Goal: Task Accomplishment & Management: Manage account settings

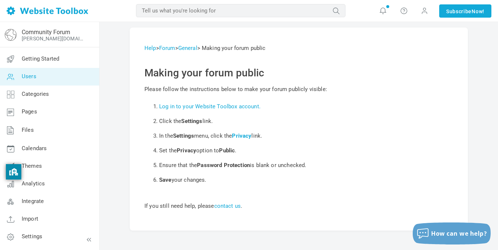
click at [36, 82] on link "Users" at bounding box center [50, 77] width 100 height 18
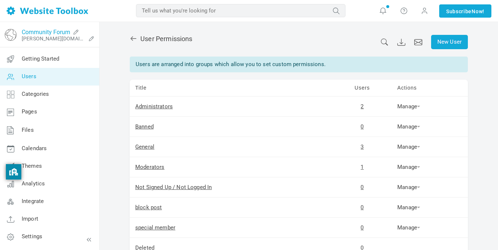
click at [54, 30] on link "Community Forum" at bounding box center [46, 32] width 48 height 7
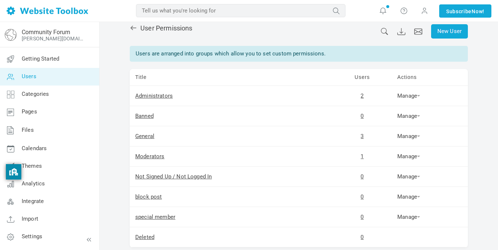
scroll to position [9, 0]
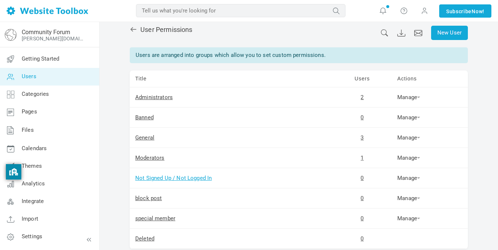
click at [191, 180] on link "Not Signed Up / Not Logged In" at bounding box center [173, 178] width 76 height 7
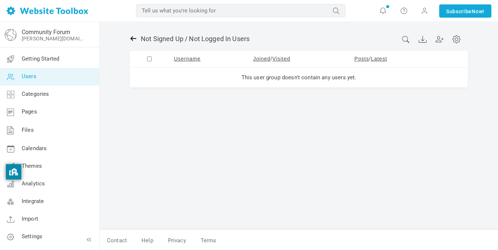
click at [133, 42] on icon at bounding box center [133, 38] width 7 height 7
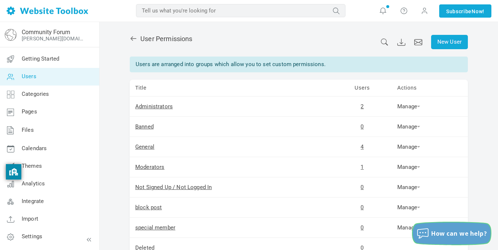
click at [472, 235] on span "How can we help?" at bounding box center [459, 234] width 56 height 8
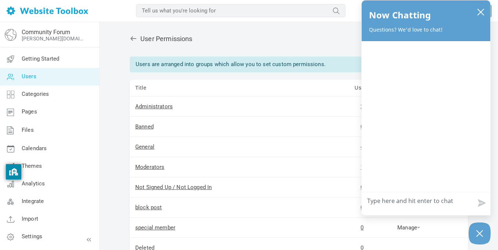
type textarea "h"
type textarea "hi"
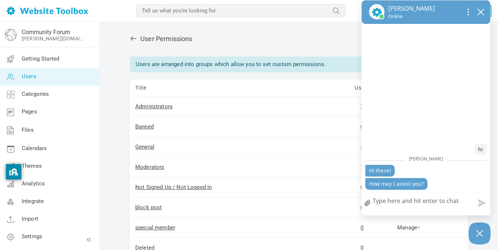
type textarea "d"
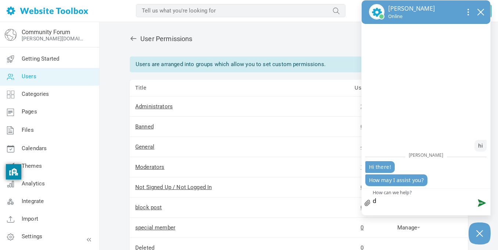
type textarea "do"
type textarea "do y"
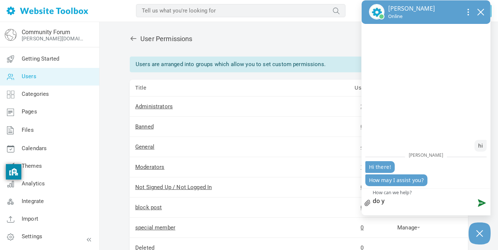
type textarea "do yo"
type textarea "do you"
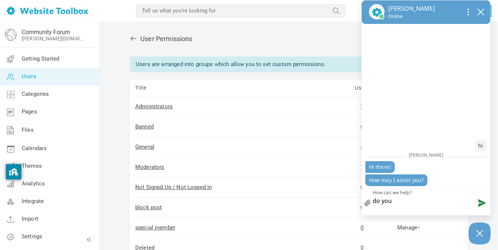
type textarea "do you k"
type textarea "do you kn"
type textarea "do you kno"
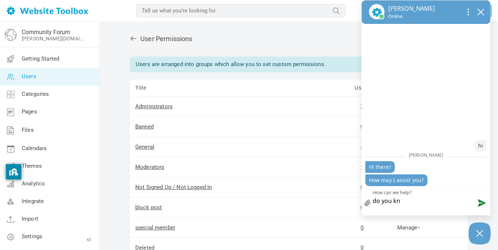
type textarea "do you kno"
type textarea "do you know"
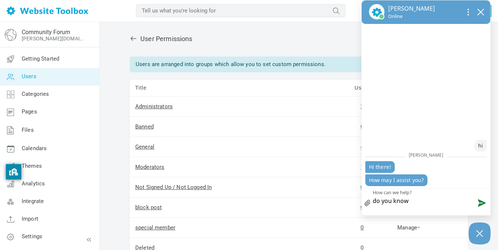
type textarea "do you know"
type textarea "do you kno"
type textarea "do you kn"
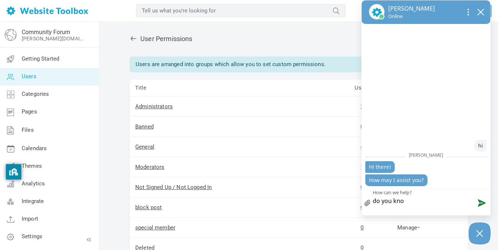
type textarea "do you kn"
type textarea "do you k"
type textarea "do you"
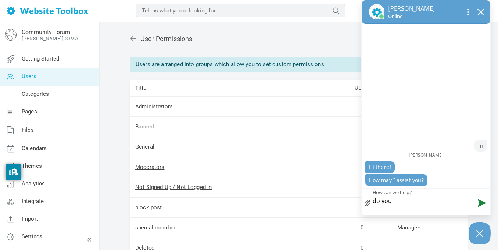
type textarea "do you"
type textarea "do yo"
type textarea "do y"
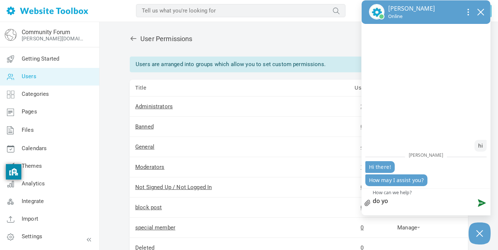
type textarea "do y"
type textarea "do"
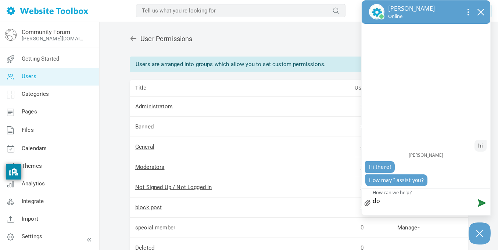
type textarea "d"
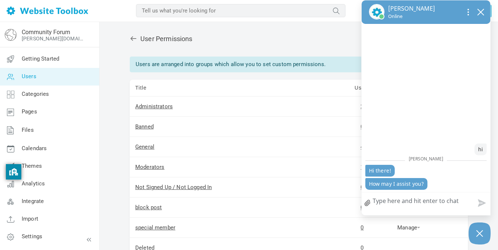
type textarea "b"
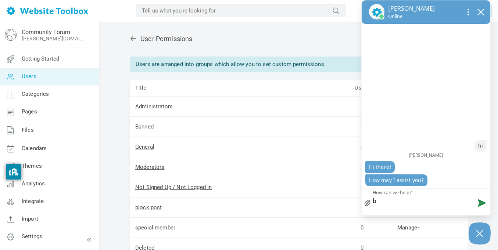
type textarea "by"
type textarea "by t"
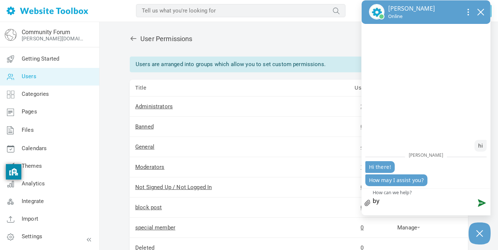
type textarea "by t"
type textarea "by th"
type textarea "by the"
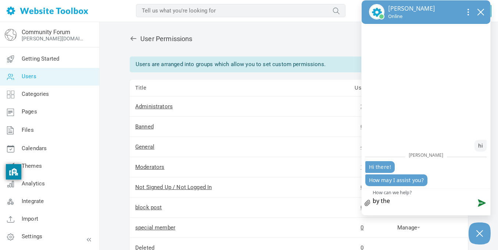
type textarea "by the"
type textarea "by the w"
type textarea "by the wa"
type textarea "by the way"
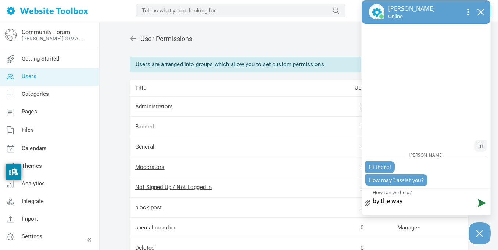
type textarea "by the way"
type textarea "by the way h"
type textarea "by the way ho"
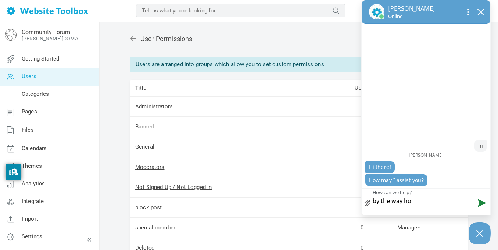
type textarea "by the way how"
type textarea "by the way how t"
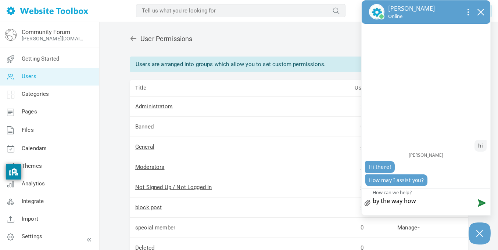
type textarea "by the way how t"
type textarea "by the way how to"
type textarea "by the way how to l"
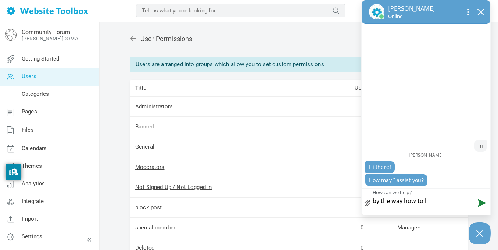
type textarea "by the way how to li"
type textarea "by the way how to lik"
type textarea "by the way how to like"
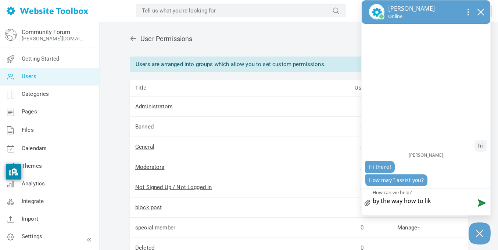
type textarea "by the way how to like"
type textarea "by the way how to like c"
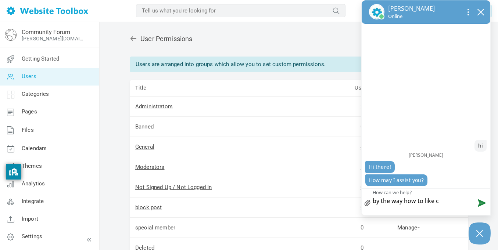
type textarea "by the way how to like cl"
type textarea "by the way how to like clo"
type textarea "by the way how to like clos"
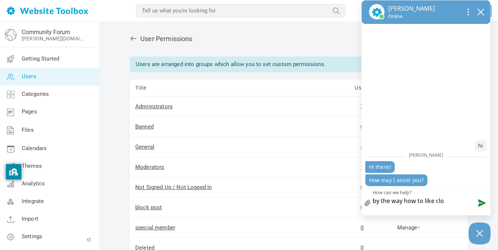
type textarea "by the way how to like clos"
type textarea "by the way how to like close"
type textarea "by the way how to like close u"
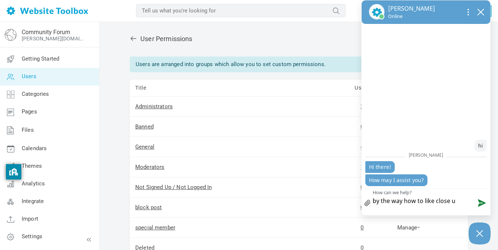
type textarea "by the way how to like close us"
type textarea "by the way how to like close use"
type textarea "by the way how to like close user"
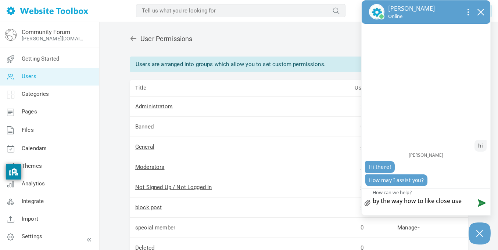
type textarea "by the way how to like close user"
type textarea "by the way how to like close user a"
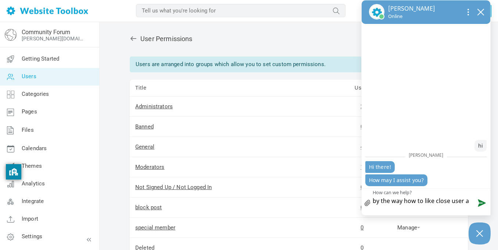
type textarea "by the way how to like close user ac"
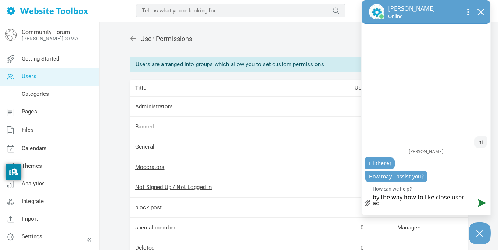
type textarea "by the way how to like close user acc"
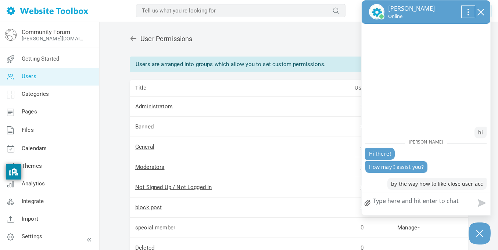
click at [468, 15] on icon "Open chat options menu" at bounding box center [468, 14] width 1 height 1
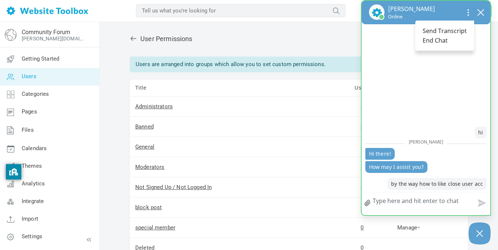
click at [456, 109] on div "you sent hi Nikhitha Nikhitha sent Hi there! How may I assist you? you sent by …" at bounding box center [426, 110] width 129 height 172
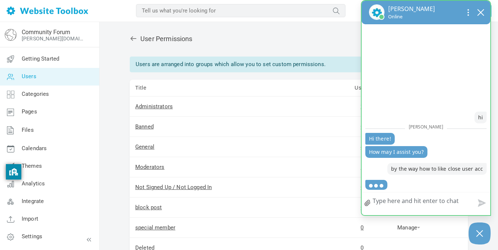
scroll to position [73, 0]
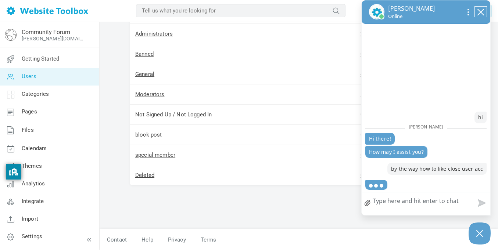
click at [481, 14] on icon "close chatbox" at bounding box center [480, 11] width 7 height 7
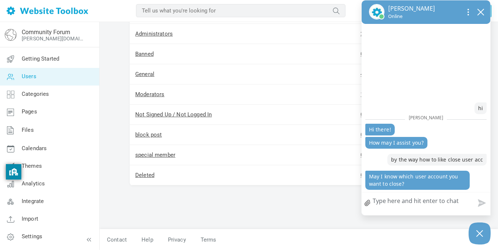
click at [397, 198] on textarea "How can we help?" at bounding box center [426, 202] width 129 height 19
type textarea "l"
type textarea "s"
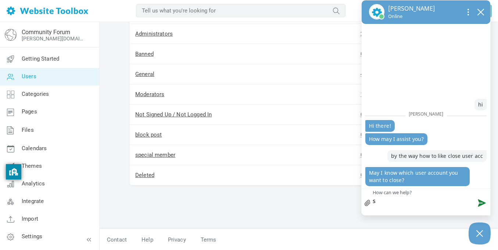
type textarea "st"
type textarea "sto"
type textarea "ston"
type textarea "stone"
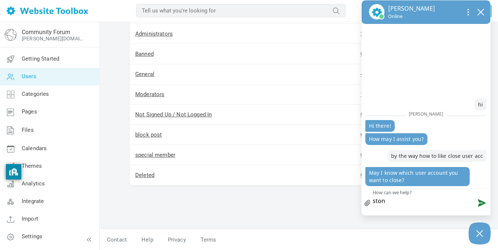
type textarea "stone"
type textarea "stone i"
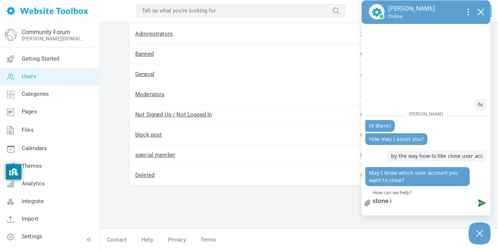
type textarea "stone"
type textarea "stone i"
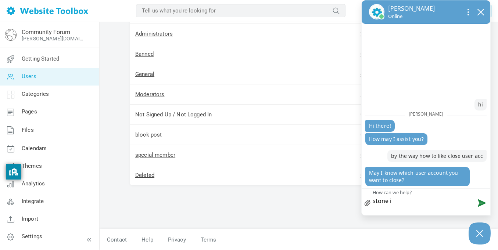
type textarea "stone i"
type textarea "stone i w"
type textarea "stone i wa"
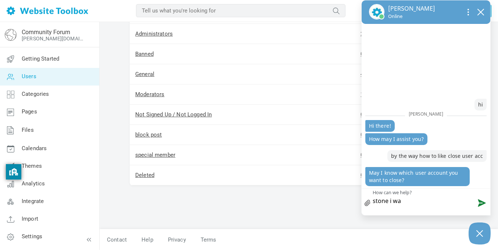
type textarea "stone i wan"
type textarea "stone i wann"
type textarea "stone i wanna"
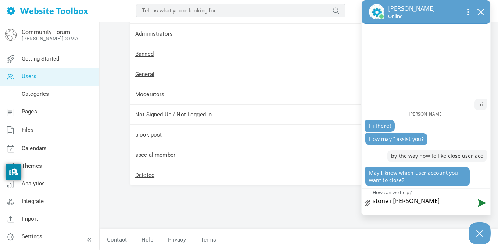
type textarea "stone i wanna"
type textarea "stone i wanna t"
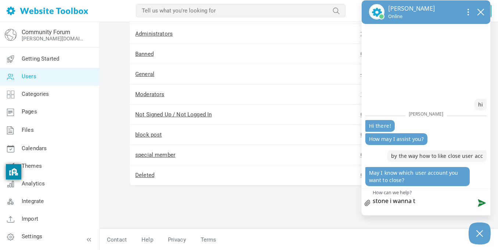
type textarea "stone i wanna te"
type textarea "stone i wanna tes"
type textarea "stone i wanna test"
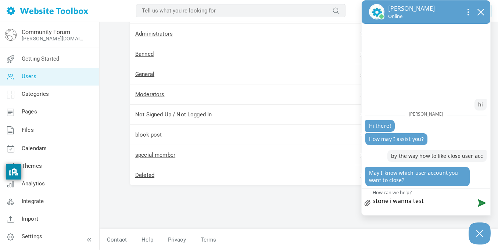
type textarea "stone i wanna test"
type textarea "stone i wanna test s"
type textarea "stone i wanna test so"
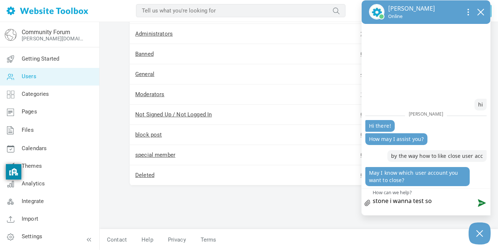
type textarea "stone i wanna test so"
type textarea "stone i wanna test so h"
type textarea "stone i wanna test so ho"
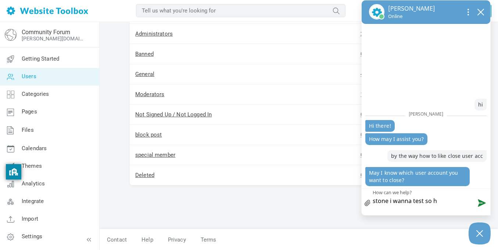
type textarea "stone i wanna test so ho"
type textarea "stone i wanna test so how"
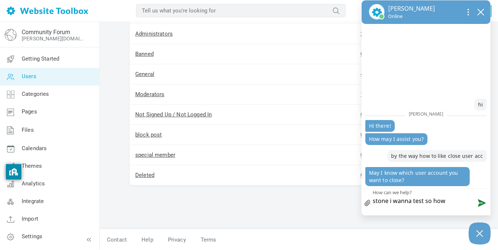
type textarea "stone i wanna test so how d"
type textarea "stone i wanna test so how do"
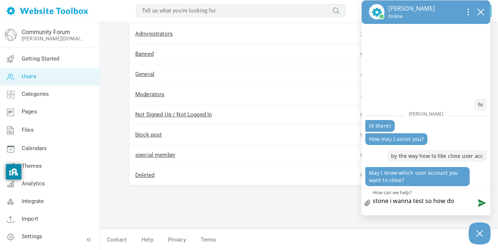
type textarea "stone i wanna test so how do"
type textarea "stone i wanna test so how do i"
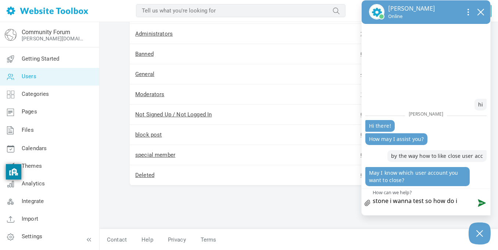
type textarea "stone i wanna test so how do i c"
type textarea "stone i wanna test so how do i cl"
type textarea "stone i wanna test so how do i clo"
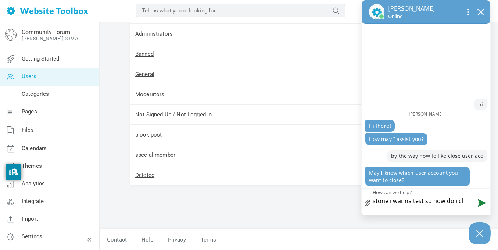
type textarea "stone i wanna test so how do i clo"
type textarea "stone i wanna test so how do i clos"
type textarea "stone i wanna test so how do i close"
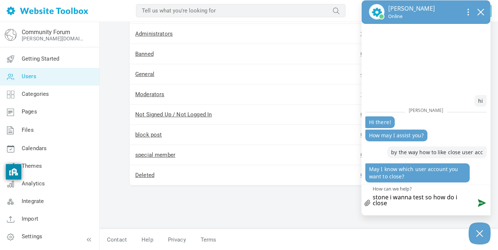
type textarea "stone i wanna test so how do i close?"
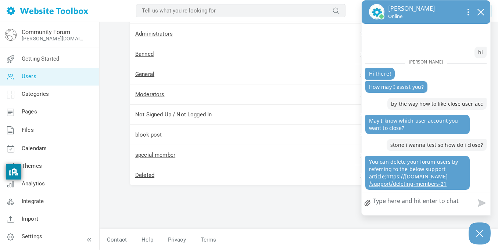
click at [392, 177] on link "https: / /www.websitetoolbox.com /support /deleting-members-21" at bounding box center [408, 180] width 79 height 14
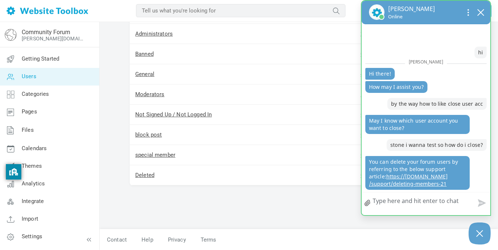
click at [480, 5] on div "Nikhitha Online" at bounding box center [426, 12] width 114 height 16
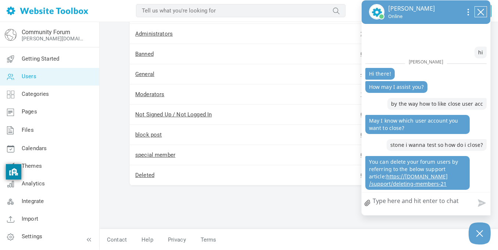
click at [480, 11] on icon "close chatbox" at bounding box center [480, 11] width 7 height 7
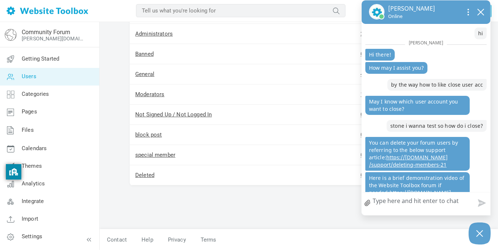
scroll to position [263, 0]
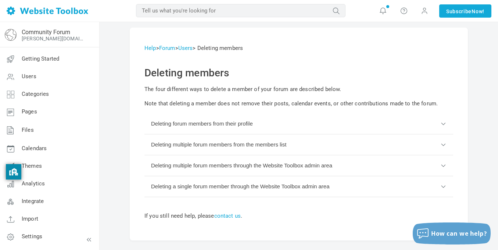
click at [287, 124] on button "Deleting forum members from their profile" at bounding box center [298, 124] width 309 height 21
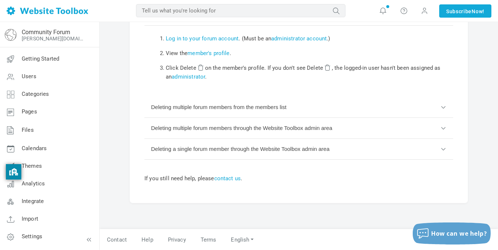
scroll to position [108, 0]
click at [280, 112] on button "Deleting multiple forum members from the members list" at bounding box center [298, 108] width 309 height 21
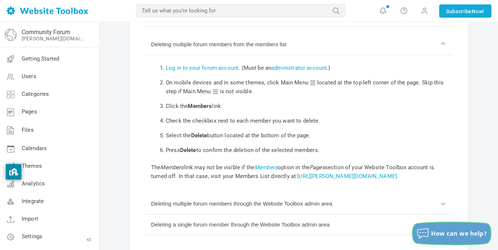
click at [430, 238] on div "How can we help?" at bounding box center [452, 234] width 78 height 12
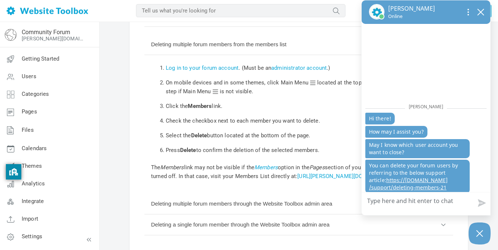
type textarea "a"
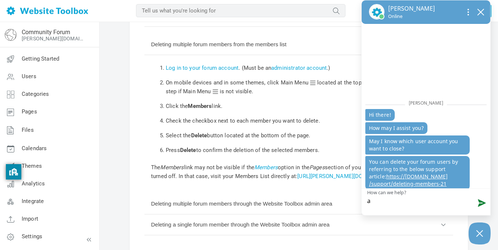
type textarea "al"
type textarea "alr"
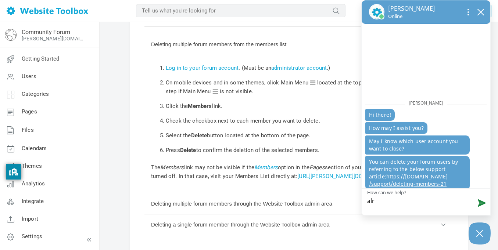
type textarea "alr"
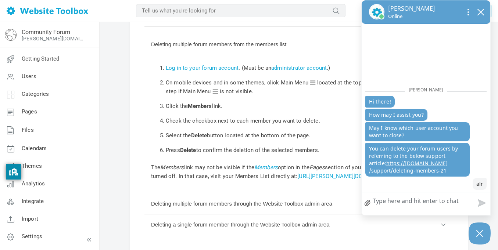
click at [123, 88] on div "Help > Forum > Users > Deleting members Deleting members The four different way…" at bounding box center [299, 119] width 398 height 411
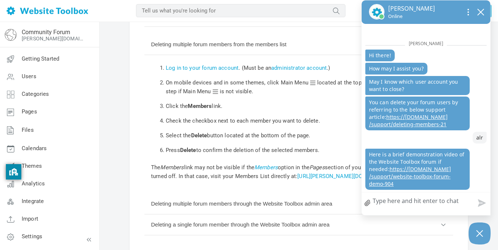
scroll to position [183, 0]
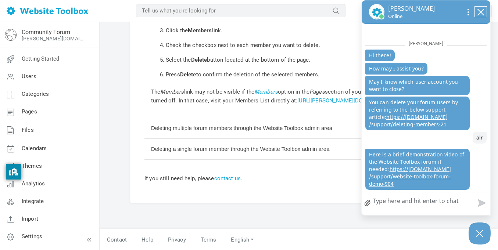
click at [480, 10] on icon "close chatbox" at bounding box center [480, 11] width 7 height 7
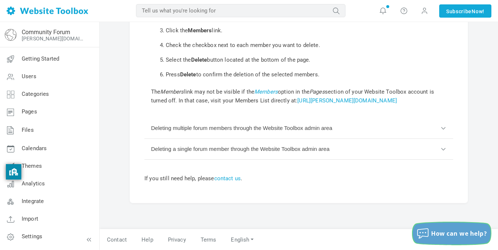
click at [478, 237] on span "How can we help?" at bounding box center [459, 234] width 56 height 8
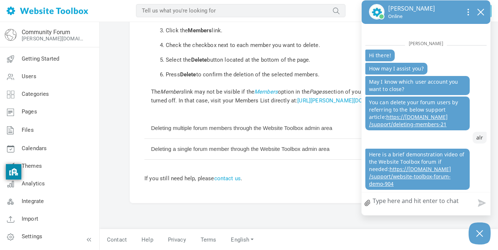
type textarea "h"
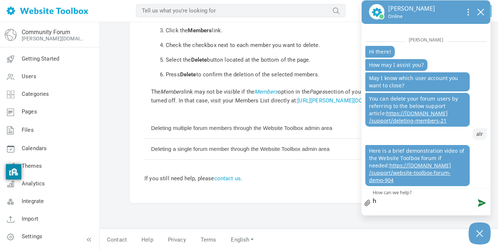
type textarea "ho"
type textarea "how"
type textarea "how to"
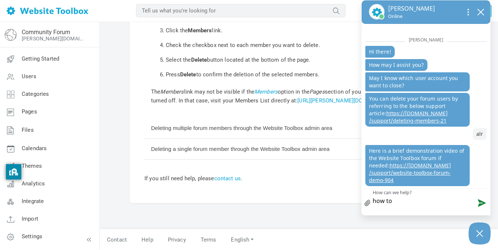
type textarea "how to"
type textarea "how to s"
type textarea "how to se"
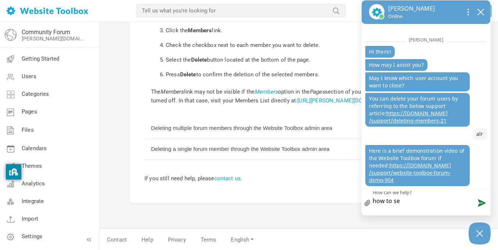
type textarea "how to set"
type textarea "how to set l"
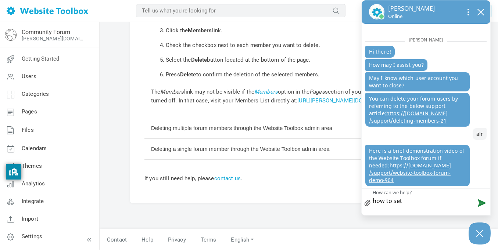
type textarea "how to set l"
type textarea "how to set li"
type textarea "how to set lik"
type textarea "how to set like"
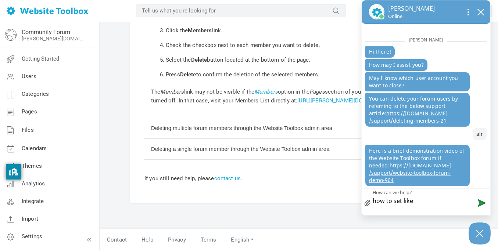
type textarea "how to set like"
type textarea "how to set like s"
type textarea "how to set like si"
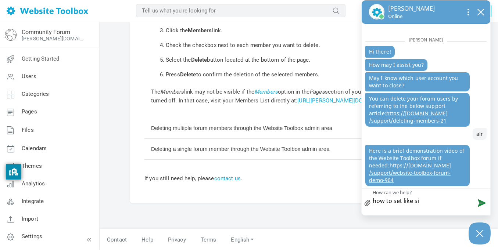
type textarea "how to set like sin"
type textarea "how to set like sing"
type textarea "how to set like singl"
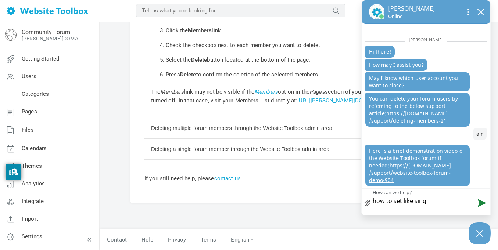
type textarea "how to set like single"
type textarea "how to set like single m"
type textarea "how to set like single me"
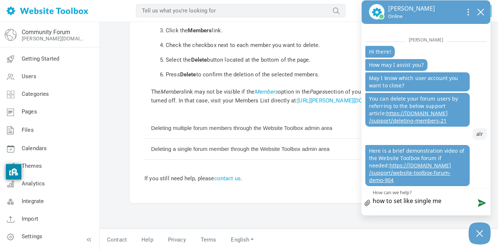
type textarea "how to set like single mem"
type textarea "how to set like single memb"
type textarea "how to set like single membe"
type textarea "how to set like single member"
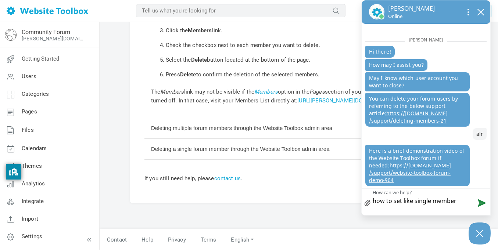
type textarea "how to set like single member i"
type textarea "how to set like single member in"
type textarea "how to set like single member int"
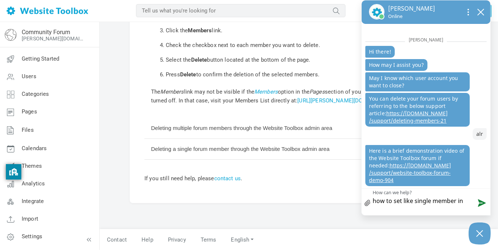
type textarea "how to set like single member int"
type textarea "how to set like single member into"
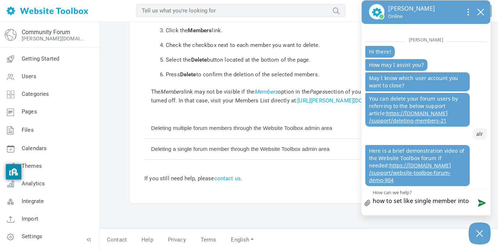
type textarea "how to set like single member into v"
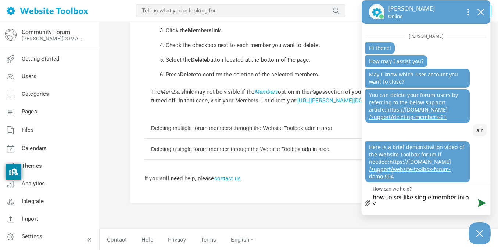
type textarea "how to set like single member into ve"
type textarea "how to set like single member into ver"
type textarea "how to set like single member into verf"
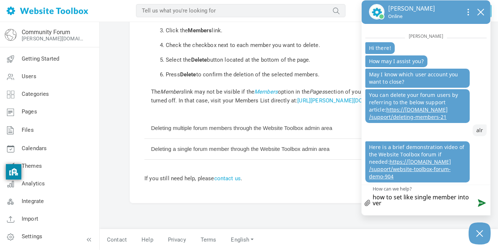
type textarea "how to set like single member into verf"
type textarea "how to set like single member into ver"
type textarea "how to set like single member into veri"
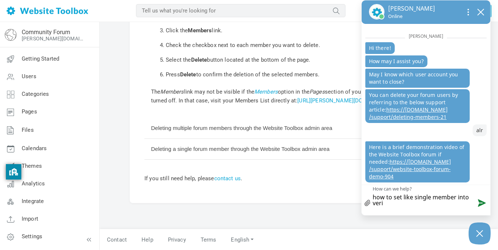
type textarea "how to set like single member into verif"
type textarea "how to set like single member into veri"
type textarea "how to set like single member into ver"
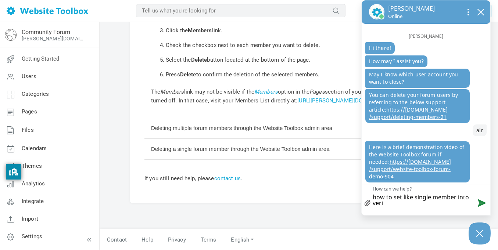
type textarea "how to set like single member into ver"
type textarea "how to set like single member into ve"
type textarea "how to set like single member into v"
type textarea "how to set like single member into"
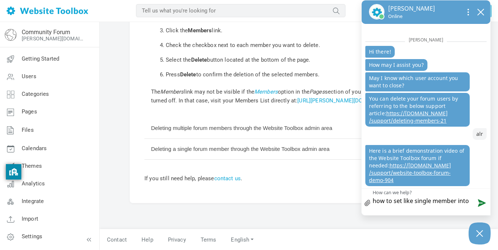
type textarea "how to set like single member into"
type textarea "how to set like single member intoc"
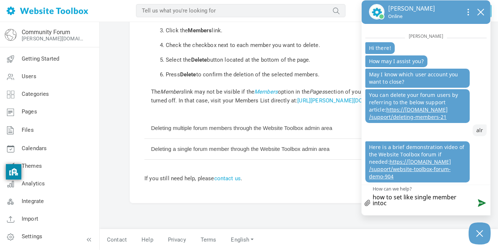
type textarea "how to set like single member intoca"
type textarea "how to set like single member intocap"
type textarea "how to set like single member intocapt"
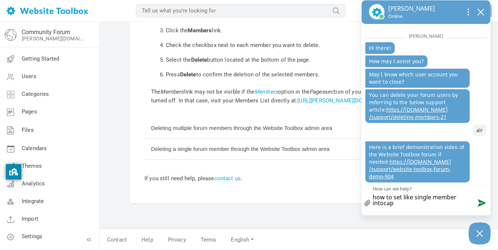
type textarea "how to set like single member intocapt"
type textarea "how to set like single member intocaptc"
type textarea "how to set like single member intocaptch"
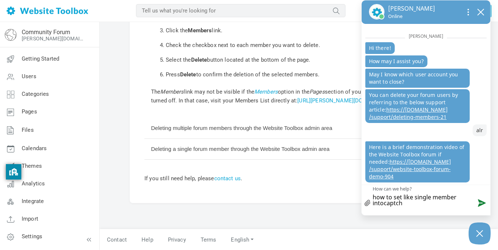
type textarea "how to set like single member intocaptcha"
type textarea "how to set like single member intocaptcha f"
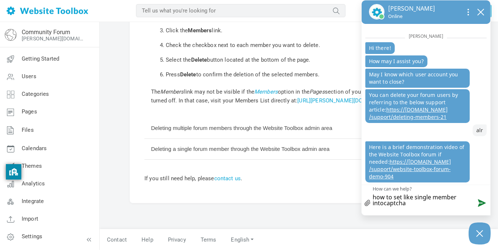
type textarea "how to set like single member intocaptcha f"
type textarea "how to set like single member intocaptcha fo"
type textarea "how to set like single member intocaptcha for"
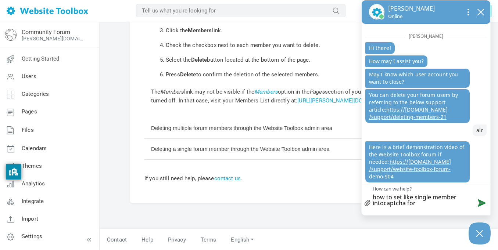
type textarea "how to set like single member intocaptcha form"
type textarea "how to set like single member intocaptcha form l"
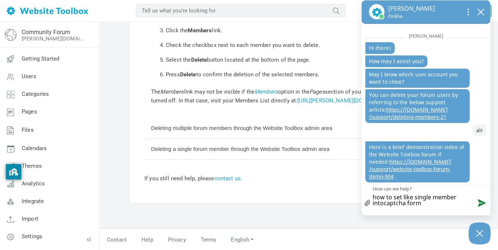
type textarea "how to set like single member intocaptcha form l"
type textarea "how to set like single member intocaptcha form li"
type textarea "how to set like single member intocaptcha form lik"
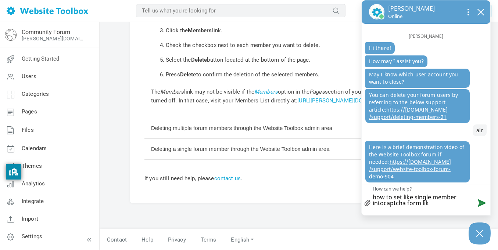
type textarea "how to set like single member intocaptcha form like"
type textarea "how to set like single member intocaptcha form like r"
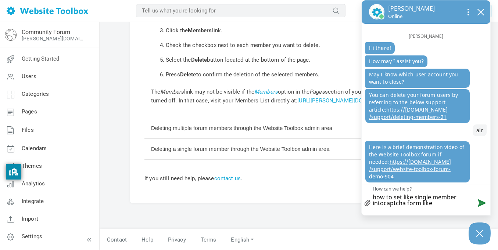
type textarea "how to set like single member intocaptcha form like r"
type textarea "how to set like single member intocaptcha form like ro"
type textarea "how to set like single member intocaptcha form like rob"
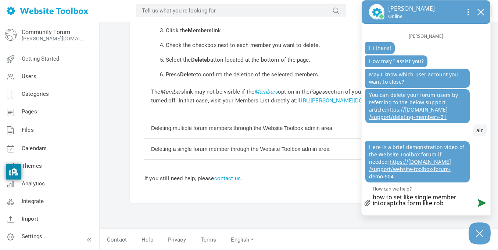
type textarea "how to set like single member intocaptcha form like robl"
type textarea "how to set like single member intocaptcha form like roblo"
type textarea "how to set like single member intocaptcha form like roblox"
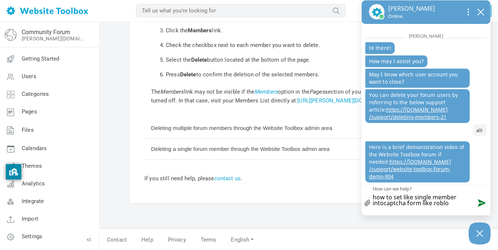
type textarea "how to set like single member intocaptcha form like roblox"
type textarea "how to set like single member intocaptcha form like roblo"
type textarea "how to set like single member intocaptcha form like roblox"
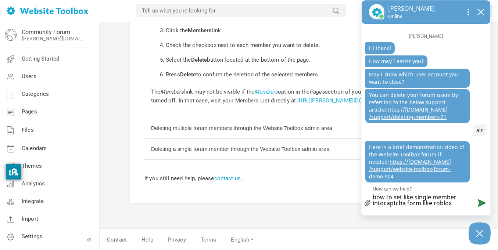
type textarea "how to set like single member intocaptcha form like roblox"
type textarea "how to set like single member intocaptcha form like roblox l"
type textarea "how to set like single member intocaptcha form like roblox li"
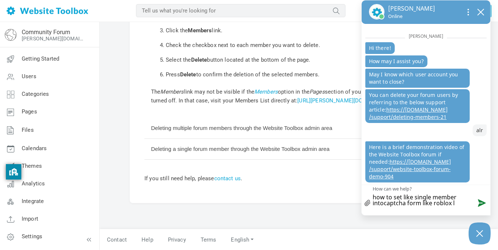
type textarea "how to set like single member intocaptcha form like roblox li"
type textarea "how to set like single member intocaptcha form like roblox lik"
type textarea "how to set like single member intocaptcha form like roblox like"
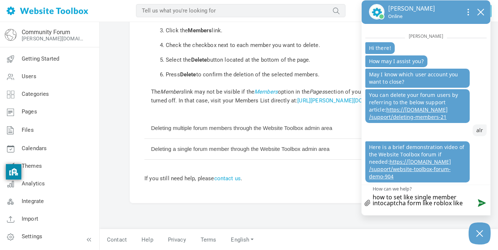
type textarea "how to set like single member intocaptcha form like roblox like"
type textarea "how to set like single member intocaptcha form like roblox like s"
type textarea "how to set like single member intocaptcha form like roblox like se"
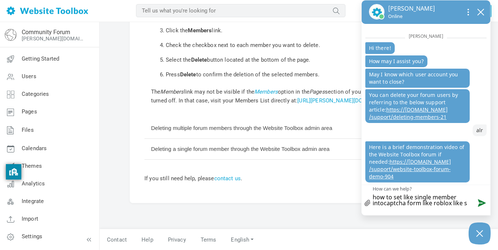
type textarea "how to set like single member intocaptcha form like roblox like se"
type textarea "how to set like single member intocaptcha form like roblox like set"
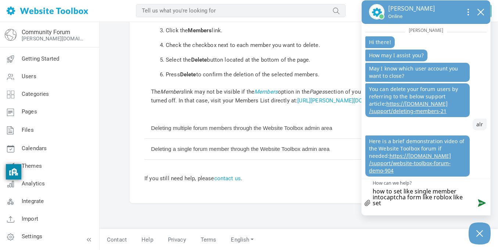
type textarea "how to set like single member intocaptcha form like roblox like set"
type textarea "how to set like single member intocaptcha form like roblox like set s"
type textarea "how to set like single member intocaptcha form like roblox like set si"
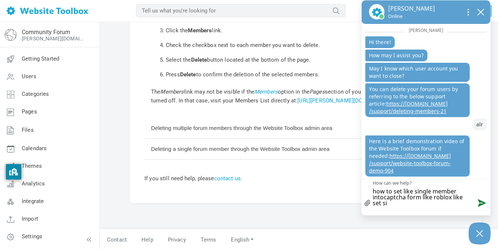
type textarea "how to set like single member intocaptcha form like roblox like set sin"
type textarea "how to set like single member intocaptcha form like roblox like set sing"
type textarea "how to set like single member intocaptcha form like roblox like set singl"
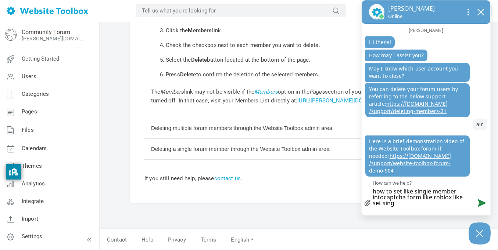
type textarea "how to set like single member intocaptcha form like roblox like set singl"
type textarea "how to set like single member intocaptcha form like roblox like set single"
type textarea "how to set like single member intocaptcha form like roblox like set single m"
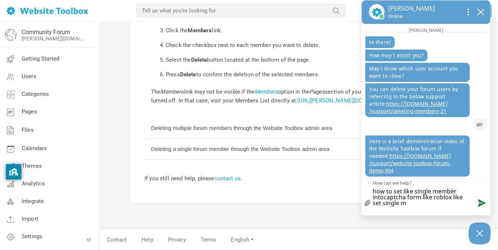
type textarea "how to set like single member intocaptcha form like roblox like set single me"
type textarea "how to set like single member intocaptcha form like roblox like set single mem"
type textarea "how to set like single member intocaptcha form like roblox like set single memb"
type textarea "how to set like single member intocaptcha form like roblox like set single membe"
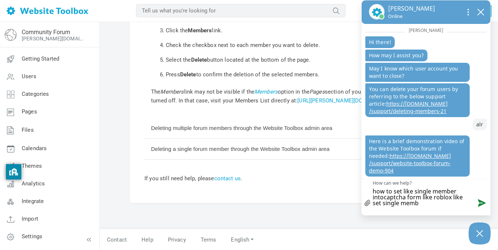
type textarea "how to set like single member intocaptcha form like roblox like set single membe"
type textarea "how to set like single member intocaptcha form like roblox like set single memb…"
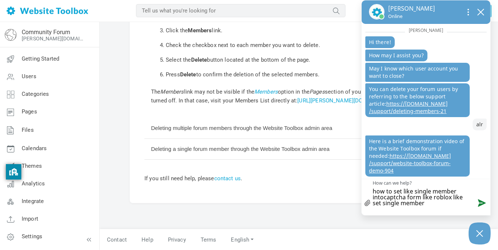
type textarea "how to set like single member intocaptcha form like roblox like set single memb…"
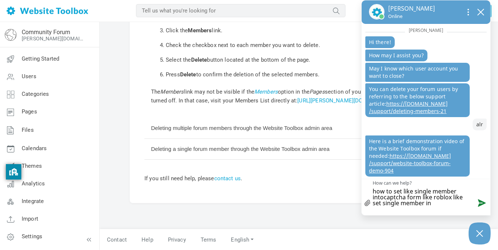
type textarea "how to set like single member intocaptcha form like roblox like set single memb…"
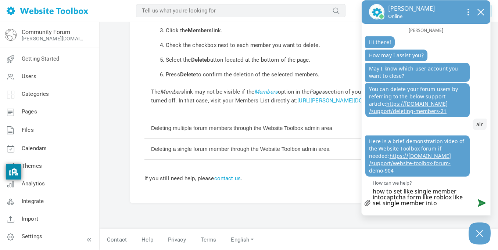
type textarea "how to set like single member intocaptcha form like roblox like set single memb…"
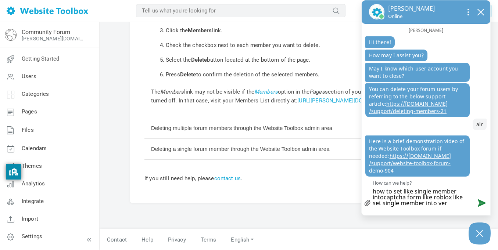
type textarea "how to set like single member intocaptcha form like roblox like set single memb…"
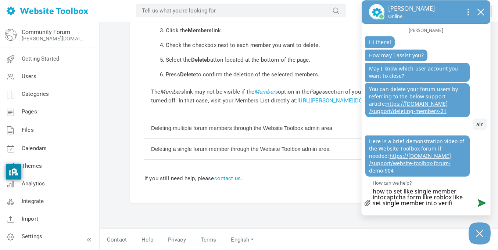
type textarea "how to set like single member intocaptcha form like roblox like set single memb…"
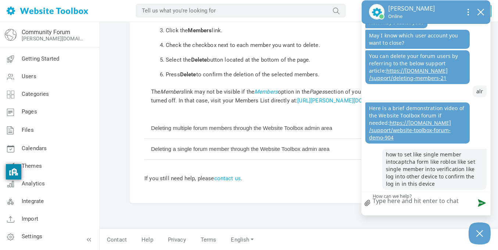
scroll to position [32, 0]
click at [289, 190] on div "Help > Forum > Users > Deleting members Deleting members The four different way…" at bounding box center [299, 23] width 338 height 359
click at [484, 243] on button "Close Chatbox" at bounding box center [479, 234] width 22 height 22
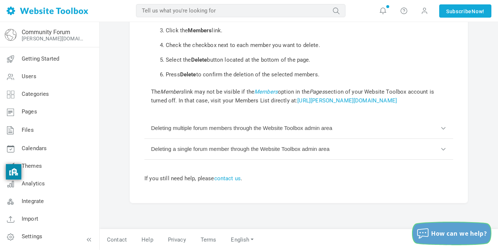
scroll to position [0, 0]
click at [449, 236] on span "How can we help?" at bounding box center [459, 234] width 56 height 8
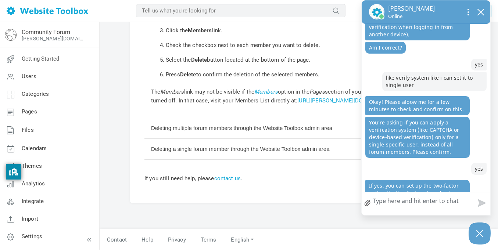
scroll to position [267, 0]
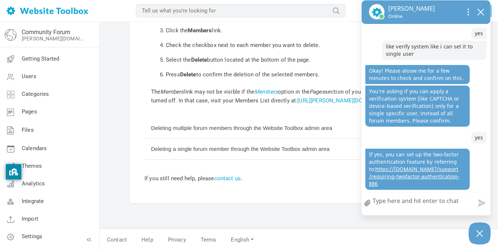
click at [391, 176] on link "https: / /www.websitetoolbox.com /support /requiring-twofactor-authentication-8…" at bounding box center [414, 177] width 90 height 22
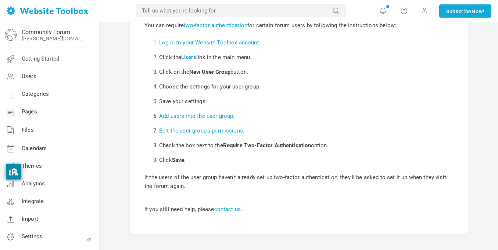
scroll to position [60, 0]
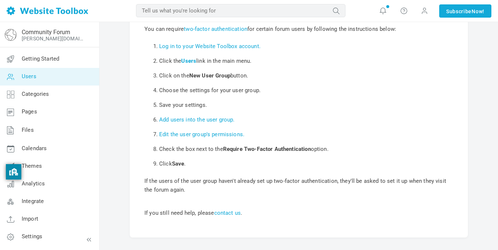
click at [43, 71] on link "Users" at bounding box center [50, 77] width 100 height 18
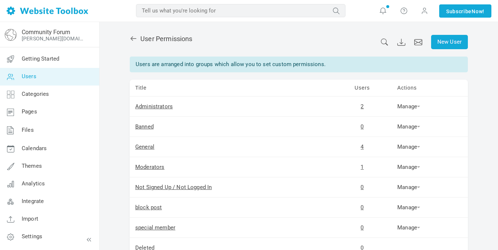
scroll to position [73, 0]
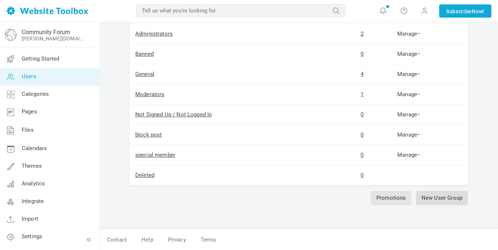
click at [461, 201] on link "New User Group" at bounding box center [442, 198] width 52 height 14
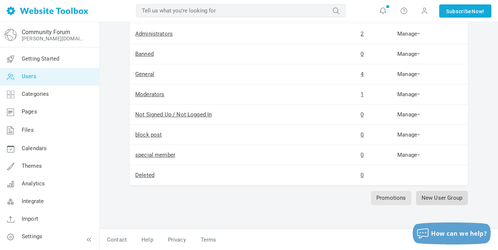
scroll to position [77, 0]
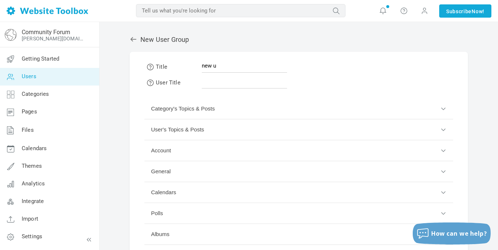
scroll to position [88, 0]
type input "n"
type input "authenticator"
click at [219, 86] on input "text" at bounding box center [244, 82] width 85 height 14
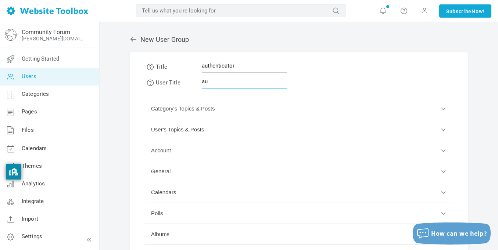
type input "a"
type input "u"
type input "a"
type input "under authenticate verify"
click at [276, 110] on button "Category's Topics & Posts" at bounding box center [298, 108] width 309 height 21
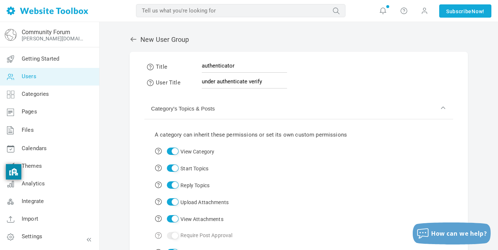
click at [173, 154] on input "View Category" at bounding box center [173, 151] width 12 height 7
checkbox input "false"
click at [172, 165] on input "Start Topics" at bounding box center [173, 168] width 12 height 7
checkbox input "false"
click at [171, 186] on input "Reply Topics" at bounding box center [173, 184] width 12 height 7
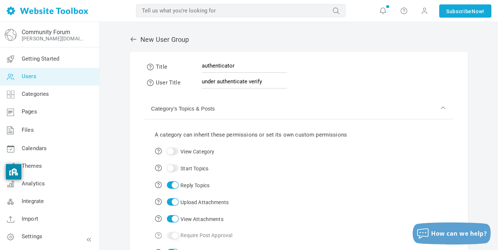
checkbox input "false"
click at [172, 198] on td "Upload Attachments" at bounding box center [251, 202] width 200 height 17
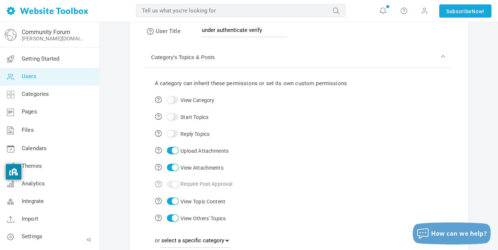
scroll to position [62, 0]
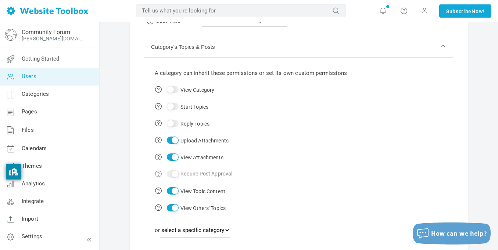
click at [172, 192] on input "View Topic Content" at bounding box center [173, 190] width 12 height 7
checkbox input "false"
click at [172, 208] on input "View Others' Topics" at bounding box center [173, 207] width 12 height 7
checkbox input "false"
click at [175, 143] on input "Upload Attachments" at bounding box center [173, 140] width 12 height 7
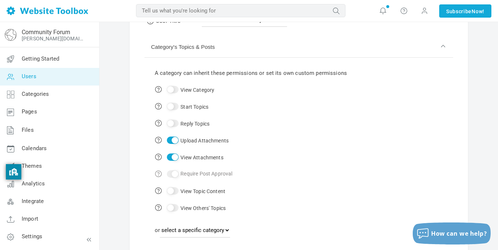
checkbox input "false"
click at [175, 157] on input "View Attachments" at bounding box center [173, 157] width 12 height 7
checkbox input "false"
click at [220, 40] on button "Category's Topics & Posts" at bounding box center [298, 47] width 309 height 21
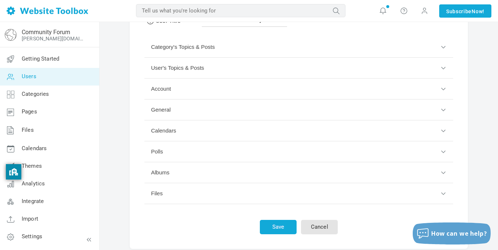
click at [208, 73] on button "User's Topics & Posts" at bounding box center [298, 68] width 309 height 21
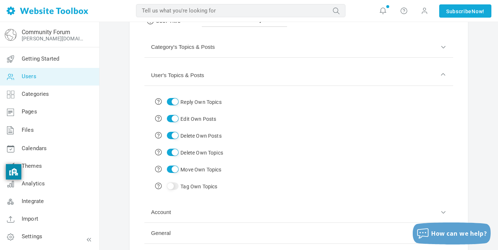
click at [179, 100] on td "Reply Own Topics" at bounding box center [189, 101] width 76 height 17
click at [177, 103] on input "Reply Own Topics" at bounding box center [173, 101] width 12 height 7
checkbox input "false"
click at [175, 114] on td "Edit Own Posts" at bounding box center [189, 118] width 76 height 17
click at [174, 116] on input "Edit Own Posts" at bounding box center [173, 118] width 12 height 7
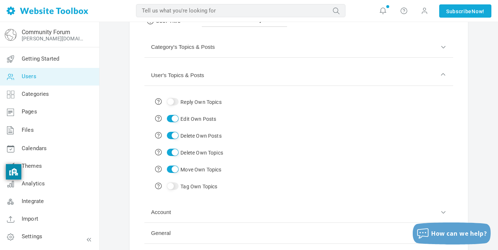
checkbox input "false"
click at [171, 129] on td "Delete Own Posts" at bounding box center [189, 135] width 76 height 17
click at [171, 132] on input "Delete Own Posts" at bounding box center [173, 135] width 12 height 7
checkbox input "false"
click at [171, 155] on input "Delete Own Topics" at bounding box center [173, 152] width 12 height 7
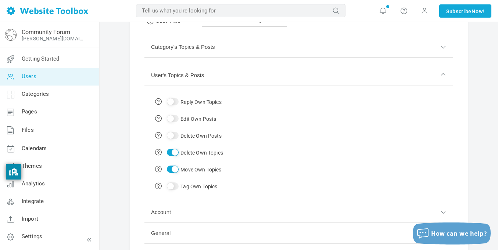
checkbox input "false"
click at [175, 168] on input "Move Own Topics" at bounding box center [173, 169] width 12 height 7
checkbox input "false"
click at [187, 68] on button "User's Topics & Posts" at bounding box center [298, 75] width 309 height 21
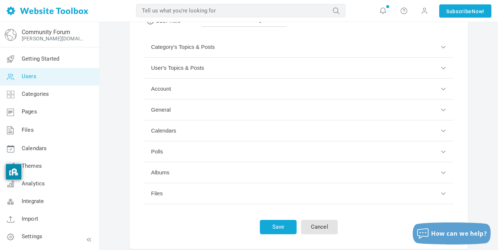
scroll to position [100, 0]
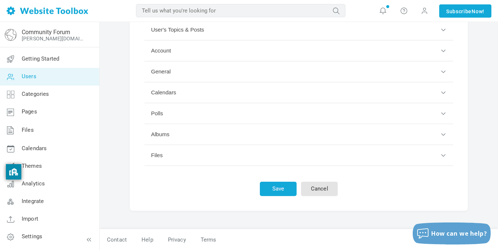
click at [180, 42] on button "Account" at bounding box center [298, 50] width 309 height 21
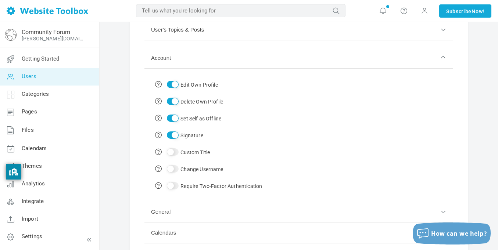
click at [188, 29] on button "User's Topics & Posts" at bounding box center [298, 29] width 309 height 21
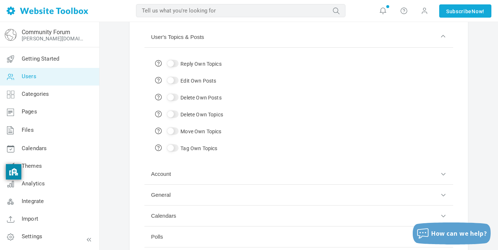
click at [188, 29] on button "User's Topics & Posts" at bounding box center [298, 37] width 309 height 21
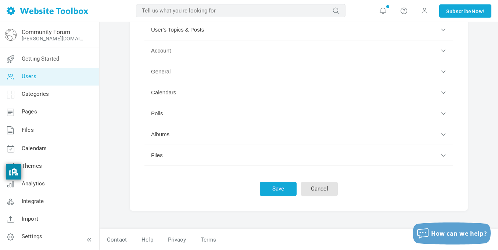
click at [183, 53] on button "Account" at bounding box center [298, 50] width 309 height 21
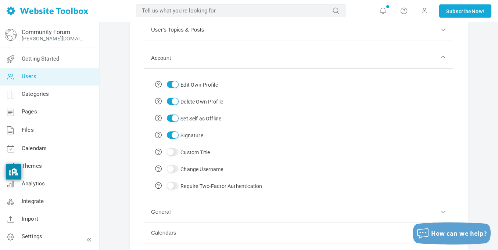
click at [175, 86] on input "Edit Own Profile" at bounding box center [173, 84] width 12 height 7
checkbox input "false"
click at [172, 99] on input "Delete Own Profile" at bounding box center [173, 101] width 12 height 7
checkbox input "false"
click at [171, 116] on input "Set Self as Offline" at bounding box center [173, 118] width 12 height 7
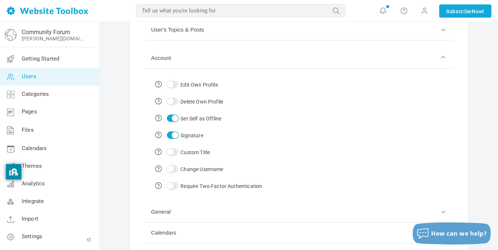
checkbox input "false"
click at [172, 137] on input "Signature" at bounding box center [173, 135] width 12 height 7
checkbox input "false"
click at [206, 55] on button "Account" at bounding box center [298, 58] width 309 height 21
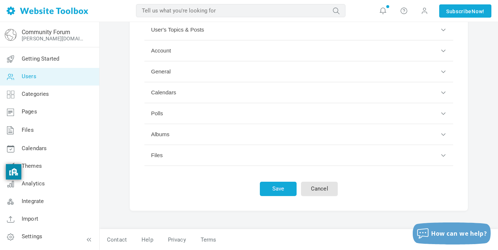
click at [198, 68] on button "General" at bounding box center [298, 71] width 309 height 21
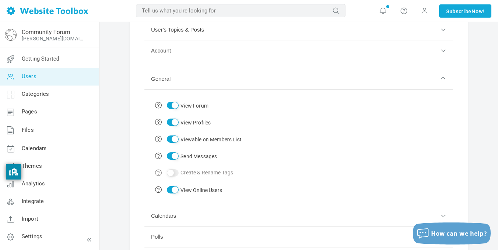
click at [179, 106] on td "View Forum" at bounding box center [198, 105] width 94 height 17
click at [174, 108] on input "View Forum" at bounding box center [173, 105] width 12 height 7
checkbox input "false"
click at [171, 122] on input "View Profiles" at bounding box center [173, 122] width 12 height 7
checkbox input "false"
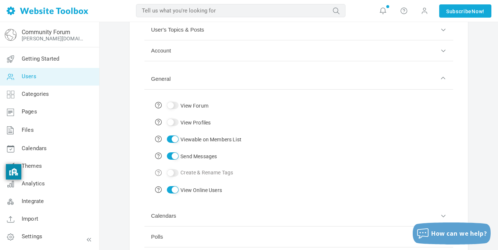
click at [172, 140] on input "Viewable on Members List" at bounding box center [173, 139] width 12 height 7
checkbox input "false"
click at [171, 156] on input "Send Messages" at bounding box center [173, 155] width 12 height 7
checkbox input "false"
click at [172, 188] on input "View Online Users" at bounding box center [173, 189] width 12 height 7
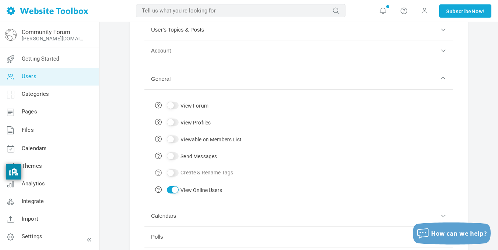
checkbox input "false"
click at [189, 82] on button "General" at bounding box center [298, 79] width 309 height 21
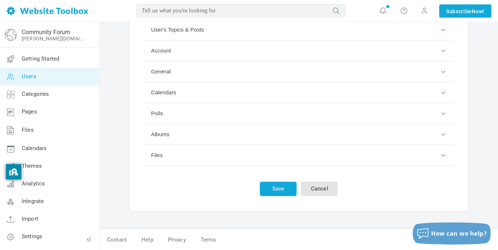
click at [188, 50] on button "Account" at bounding box center [298, 50] width 309 height 21
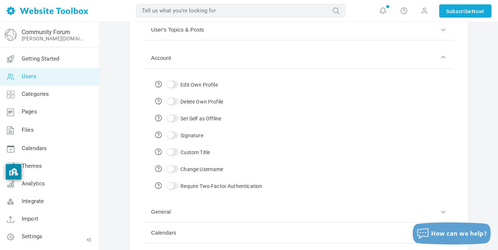
click at [188, 50] on button "Account" at bounding box center [298, 58] width 309 height 21
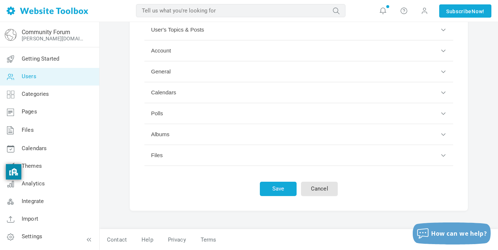
click at [177, 98] on button "Calendars" at bounding box center [298, 92] width 309 height 21
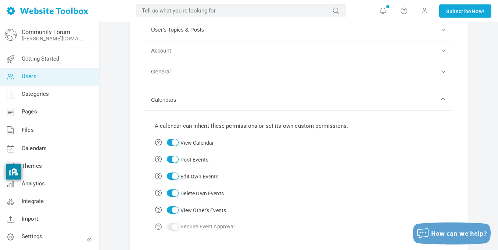
click at [174, 142] on input "View Calendar" at bounding box center [173, 142] width 12 height 7
checkbox input "false"
click at [173, 164] on td "Post Events" at bounding box center [251, 159] width 201 height 17
click at [173, 163] on td "Post Events" at bounding box center [251, 159] width 201 height 17
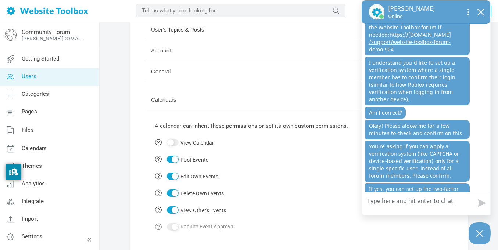
click at [174, 160] on input "Post Events" at bounding box center [173, 159] width 12 height 7
checkbox input "false"
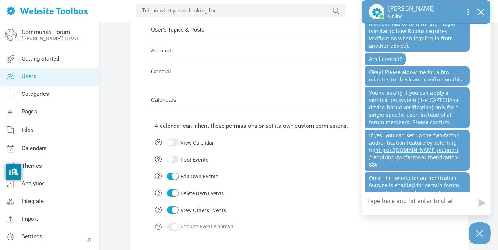
click at [174, 176] on input "Edit Own Events" at bounding box center [173, 176] width 12 height 7
checkbox input "false"
click at [175, 190] on input "Delete Own Events" at bounding box center [173, 193] width 12 height 7
click at [174, 196] on input "Delete Own Events" at bounding box center [173, 193] width 12 height 7
click at [174, 203] on td "View Other's Events" at bounding box center [251, 210] width 201 height 17
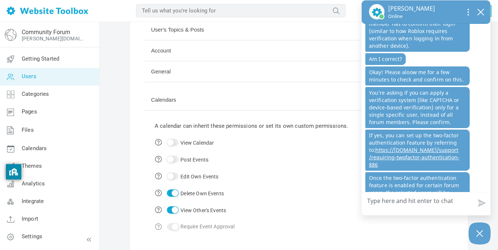
click at [172, 198] on td "Delete Own Events" at bounding box center [251, 193] width 201 height 17
click at [173, 192] on input "Delete Own Events" at bounding box center [173, 193] width 12 height 7
checkbox input "false"
click at [174, 212] on input "View Other's Events" at bounding box center [173, 209] width 12 height 7
checkbox input "false"
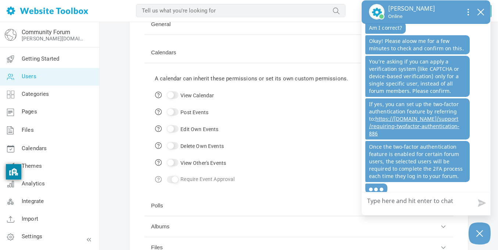
scroll to position [152, 0]
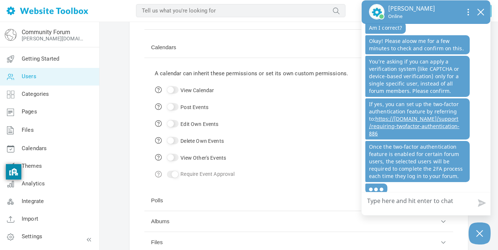
click at [198, 54] on button "Calendars" at bounding box center [298, 47] width 309 height 21
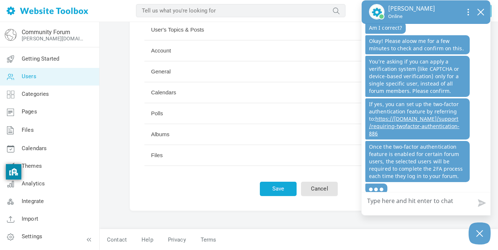
scroll to position [100, 0]
click at [186, 121] on button "Polls" at bounding box center [298, 113] width 309 height 21
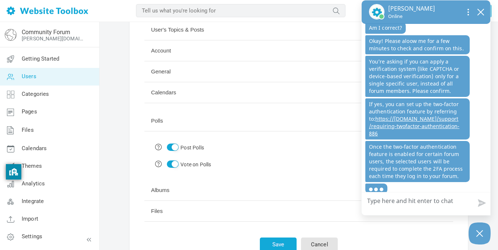
click at [175, 147] on input "Post Polls" at bounding box center [173, 147] width 12 height 7
checkbox input "false"
click at [172, 165] on input "Vote on Polls" at bounding box center [173, 164] width 12 height 7
checkbox input "false"
click at [170, 183] on button "Albums" at bounding box center [298, 190] width 309 height 21
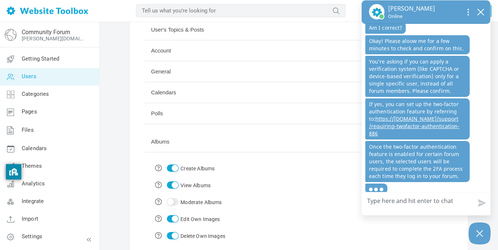
click at [172, 169] on input "Create Albums" at bounding box center [173, 168] width 12 height 7
checkbox input "false"
click at [172, 181] on td "View Albums" at bounding box center [190, 185] width 78 height 17
click at [172, 181] on input "View Albums" at bounding box center [173, 184] width 12 height 7
checkbox input "false"
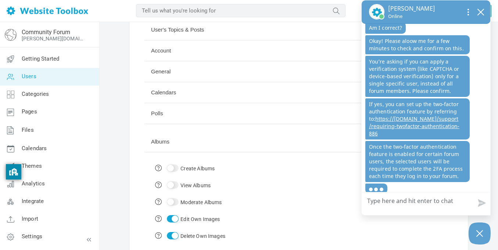
click at [172, 220] on input "Edit Own Images" at bounding box center [173, 218] width 12 height 7
checkbox input "false"
click at [172, 232] on input "Delete Own Images" at bounding box center [173, 235] width 12 height 7
checkbox input "false"
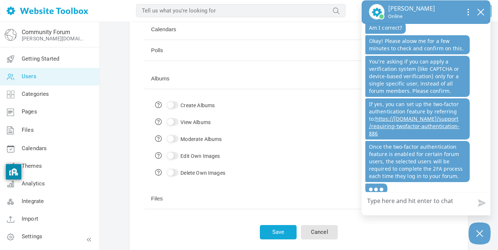
scroll to position [162, 0]
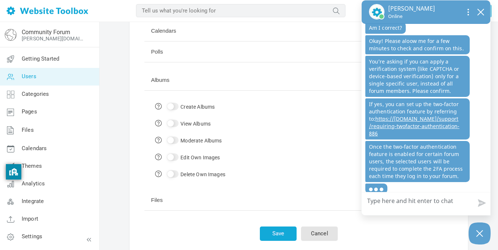
click at [169, 199] on button "Files" at bounding box center [298, 200] width 309 height 21
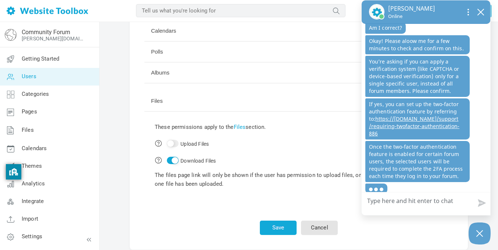
click at [177, 163] on td "Download Files The files page link will only be shown if the user has permissio…" at bounding box center [298, 175] width 295 height 46
click at [176, 162] on input "Download Files" at bounding box center [173, 160] width 12 height 7
checkbox input "false"
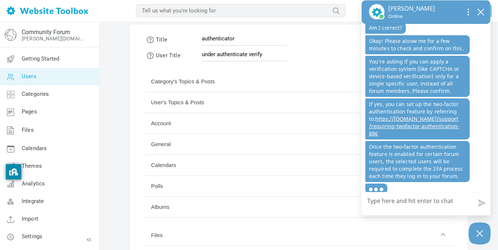
scroll to position [26, 0]
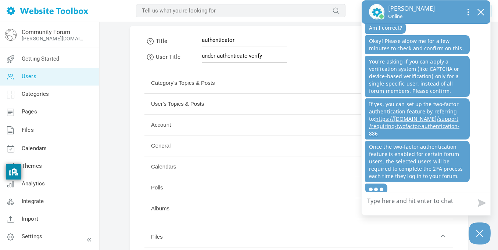
click at [167, 127] on button "Account" at bounding box center [298, 125] width 309 height 21
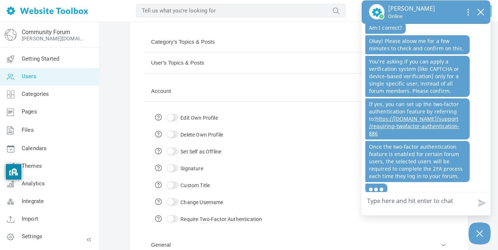
scroll to position [67, 0]
click at [174, 218] on input "Require Two-Factor Authentication" at bounding box center [173, 218] width 12 height 7
checkbox input "true"
click at [207, 90] on button "Account" at bounding box center [298, 90] width 309 height 21
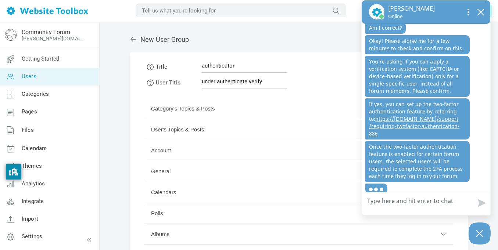
scroll to position [100, 0]
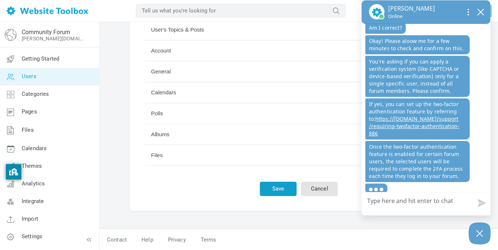
click at [270, 194] on button "Save" at bounding box center [278, 189] width 37 height 14
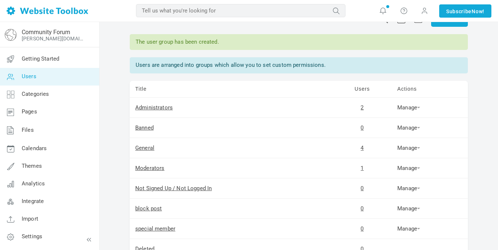
scroll to position [22, 0]
click at [51, 80] on link "Users" at bounding box center [50, 77] width 100 height 18
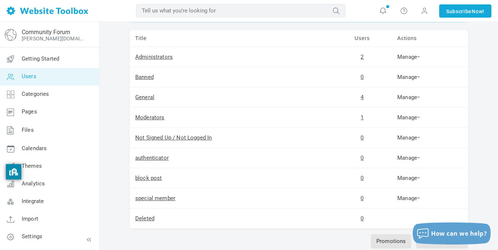
scroll to position [49, 0]
click at [55, 80] on link "Users" at bounding box center [50, 77] width 100 height 18
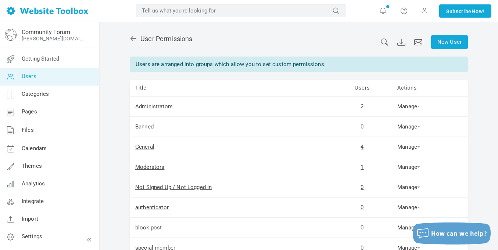
scroll to position [163, 0]
